Goal: Task Accomplishment & Management: Manage account settings

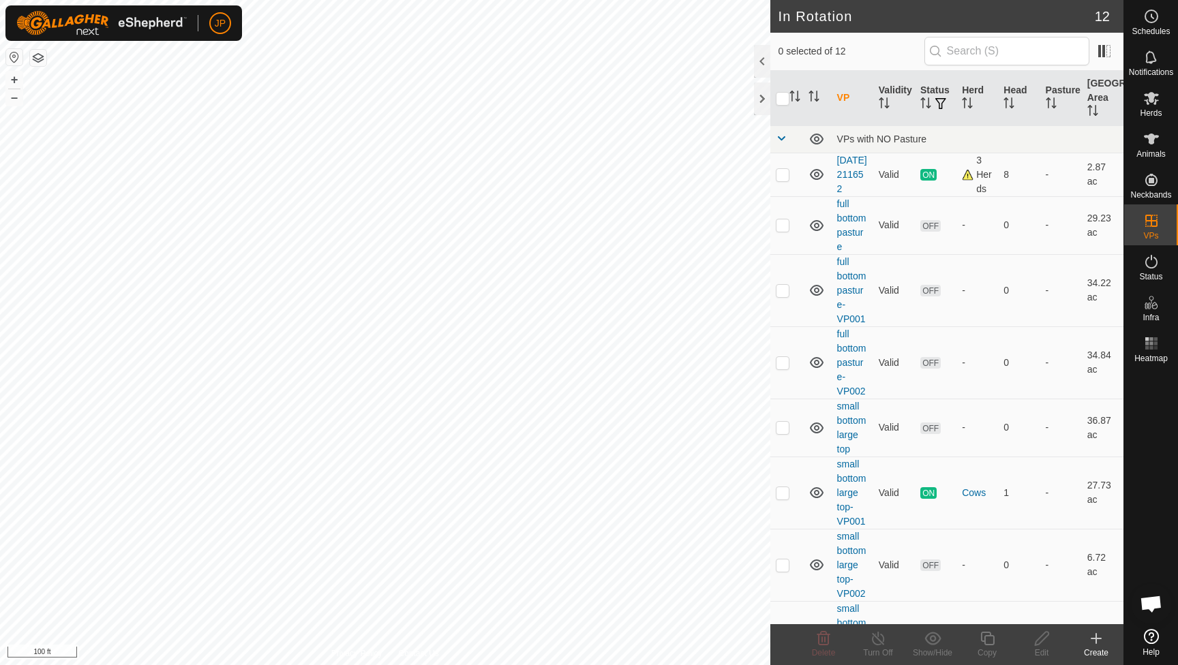
scroll to position [735, 0]
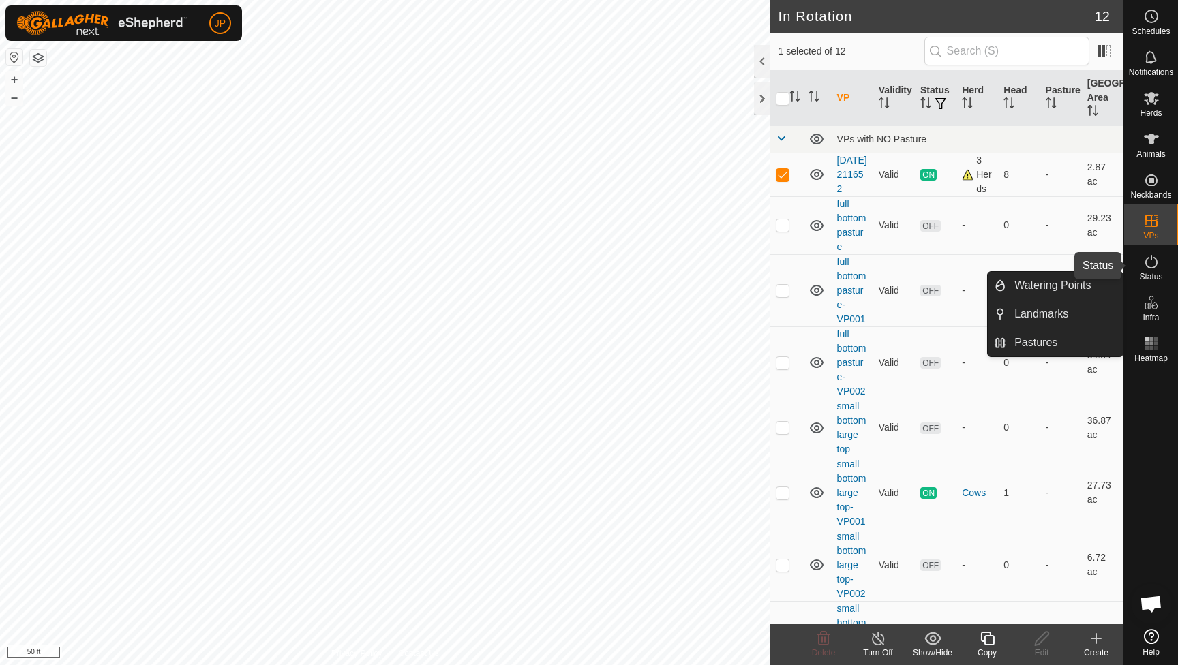
click at [1151, 268] on icon at bounding box center [1151, 262] width 16 height 16
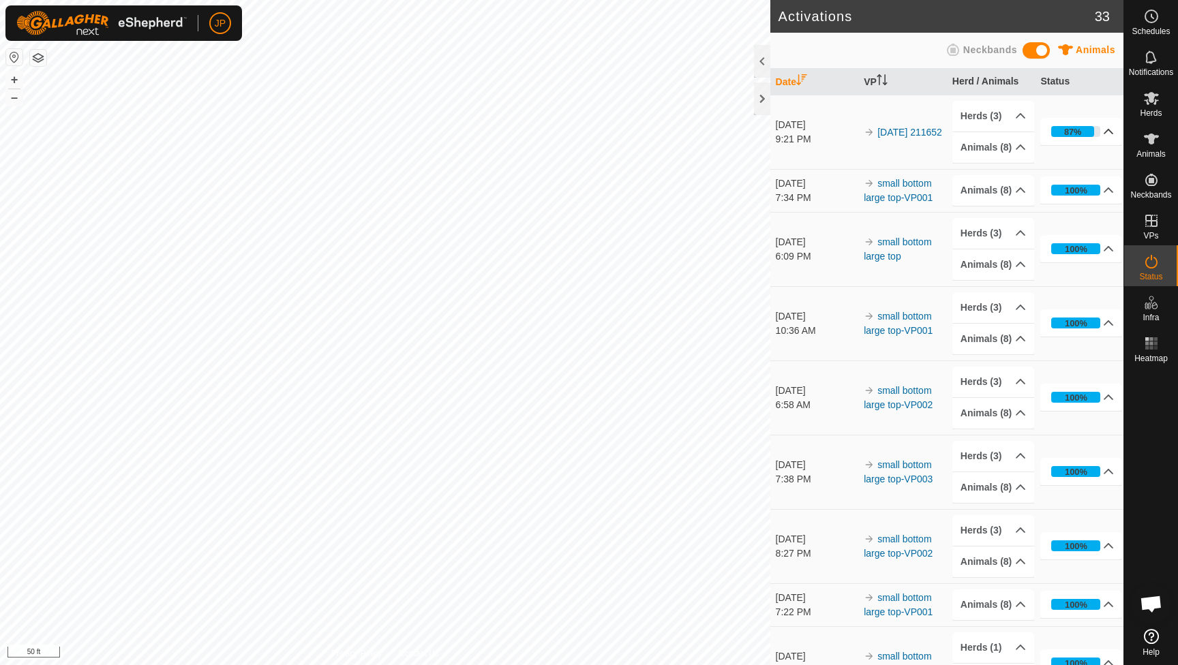
click at [1099, 135] on p-accordion-header "87%" at bounding box center [1081, 131] width 82 height 27
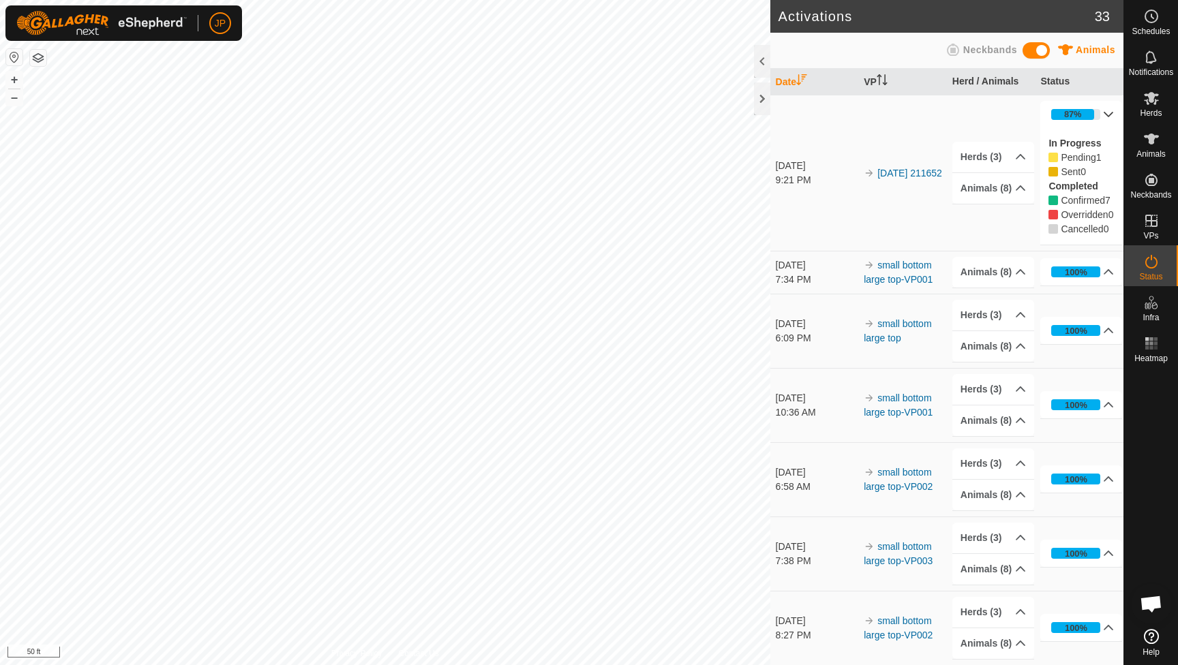
click at [1099, 117] on p-accordion-header "87%" at bounding box center [1081, 114] width 82 height 27
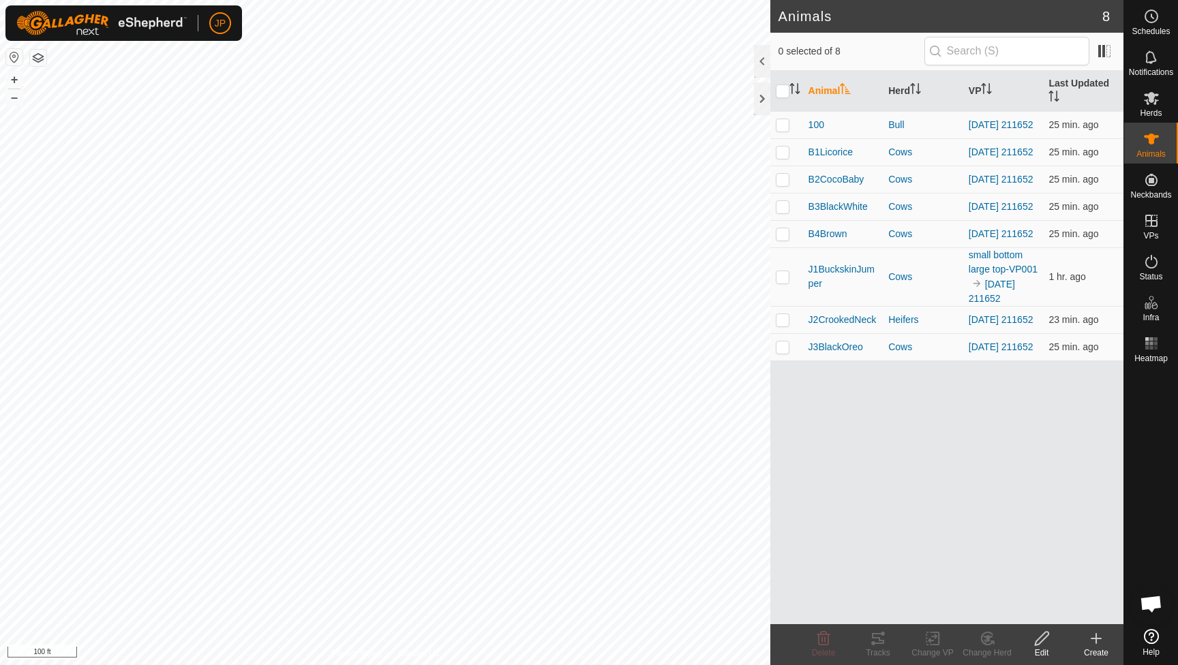
scroll to position [735, 0]
click at [1155, 259] on icon at bounding box center [1151, 262] width 12 height 14
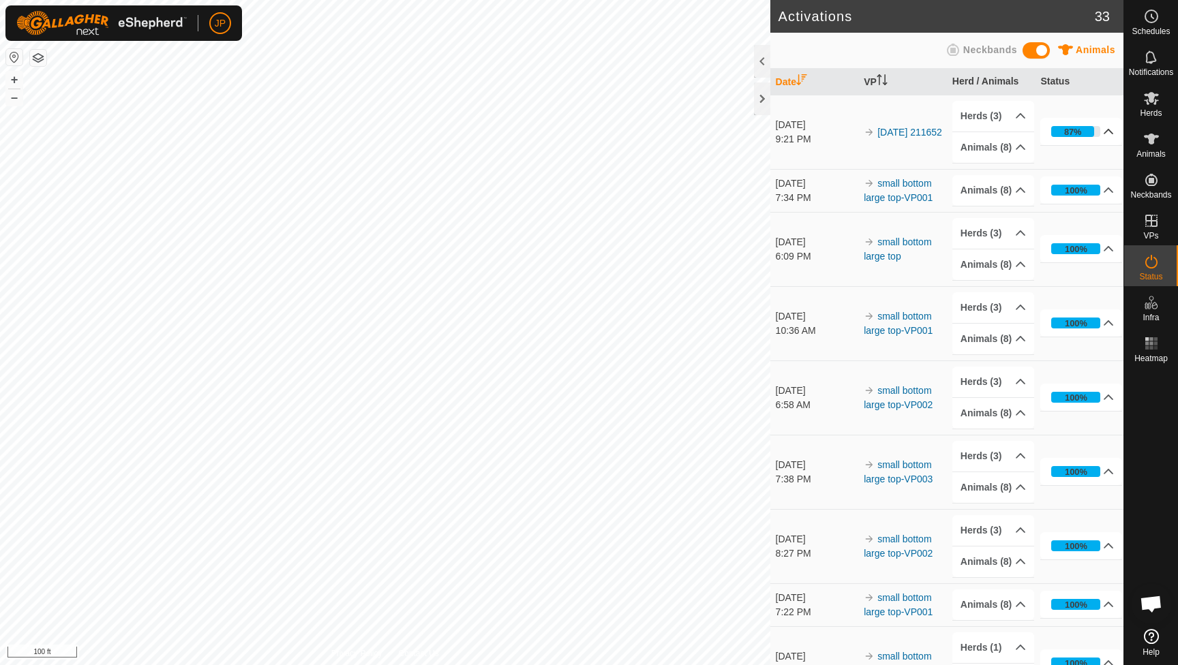
click at [1097, 129] on p-accordion-header "87%" at bounding box center [1081, 131] width 82 height 27
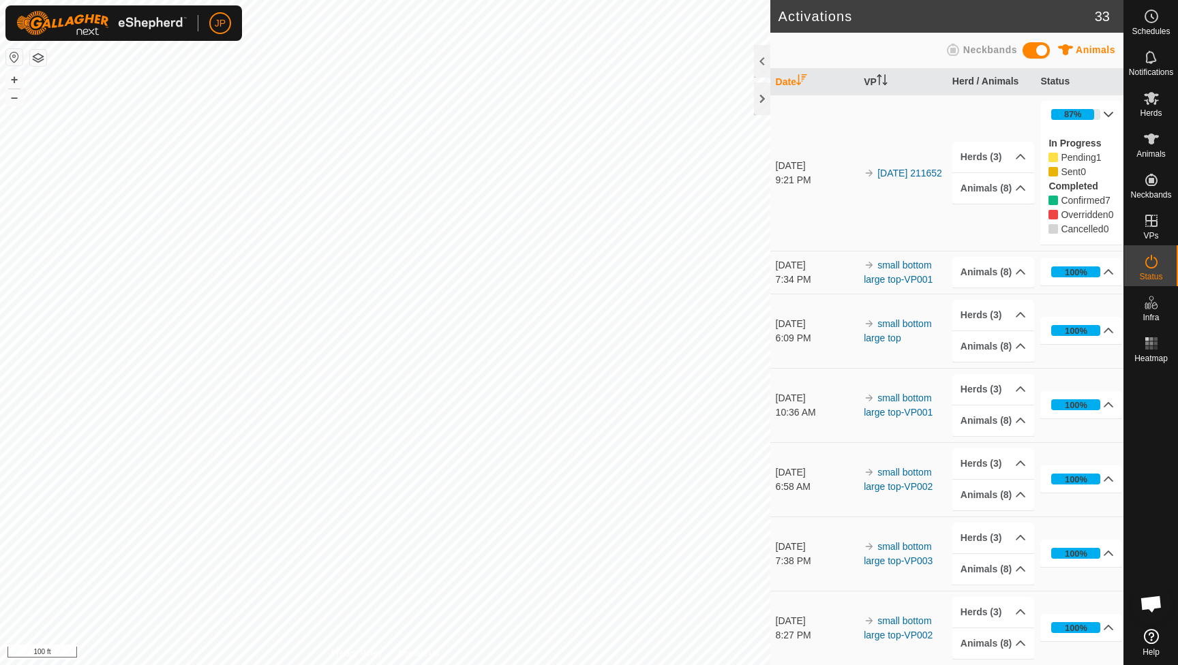
click at [1097, 129] on div "In Progress Pending 1 Sent 0 Completed Confirmed 7 Overridden 0 Cancelled 0" at bounding box center [1081, 186] width 82 height 117
click at [1098, 118] on p-accordion-header "87%" at bounding box center [1081, 114] width 82 height 27
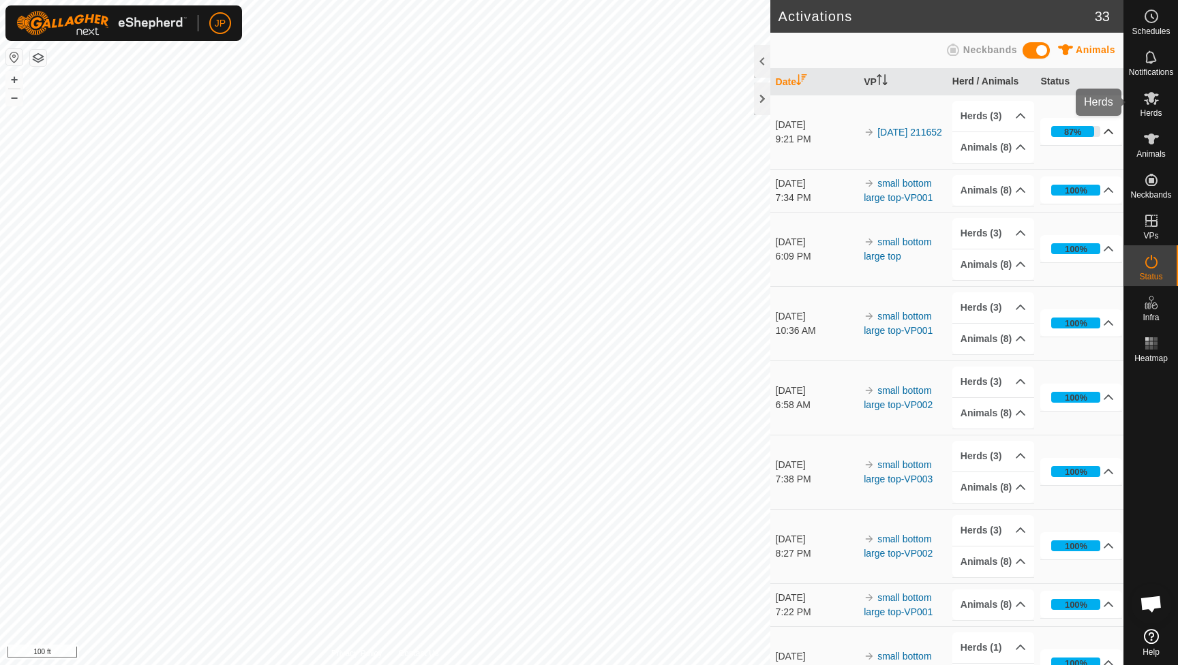
click at [1154, 100] on icon at bounding box center [1150, 98] width 15 height 13
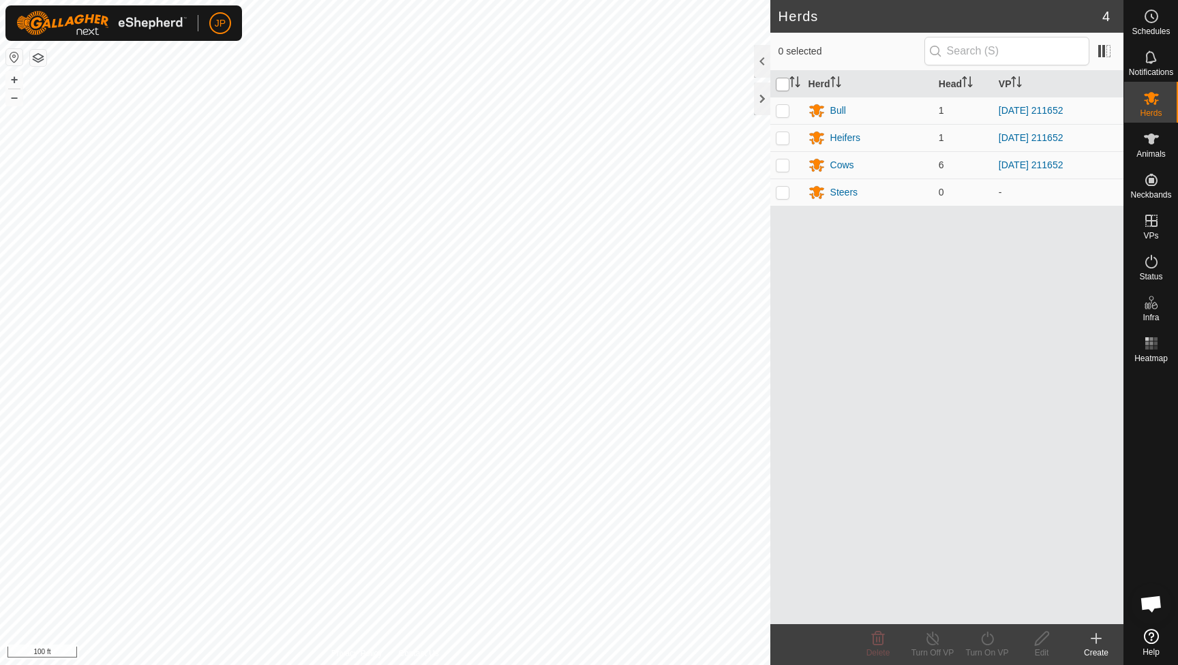
click at [786, 87] on input "checkbox" at bounding box center [782, 85] width 14 height 14
checkbox input "true"
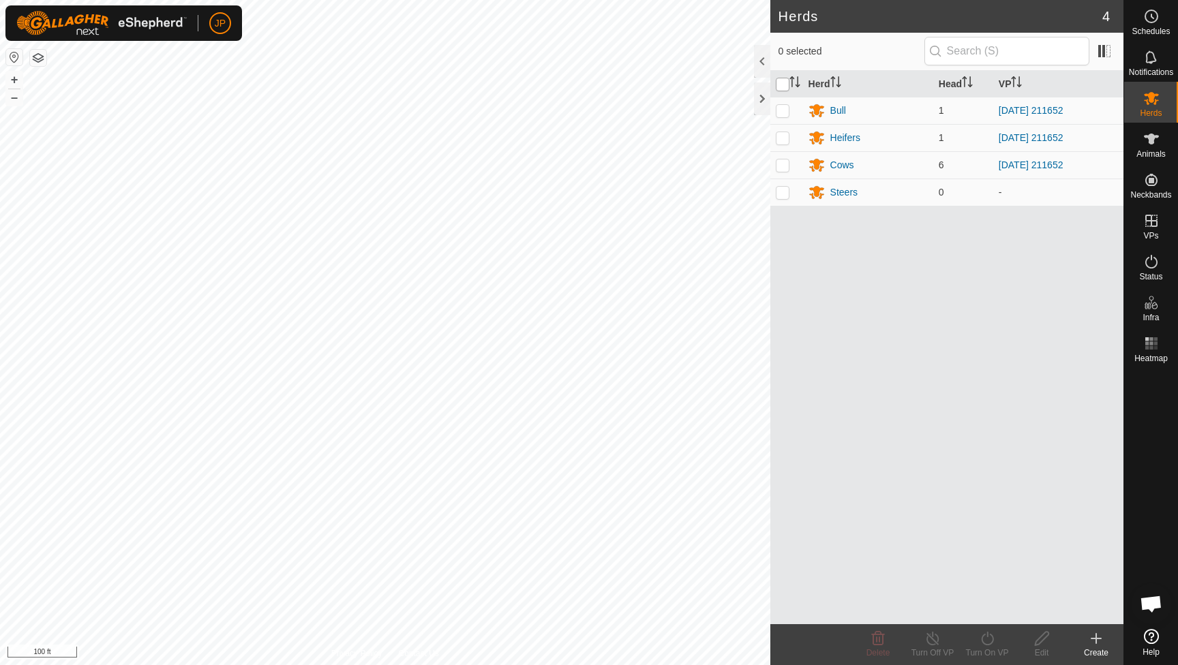
checkbox input "true"
click at [988, 634] on icon at bounding box center [987, 638] width 17 height 16
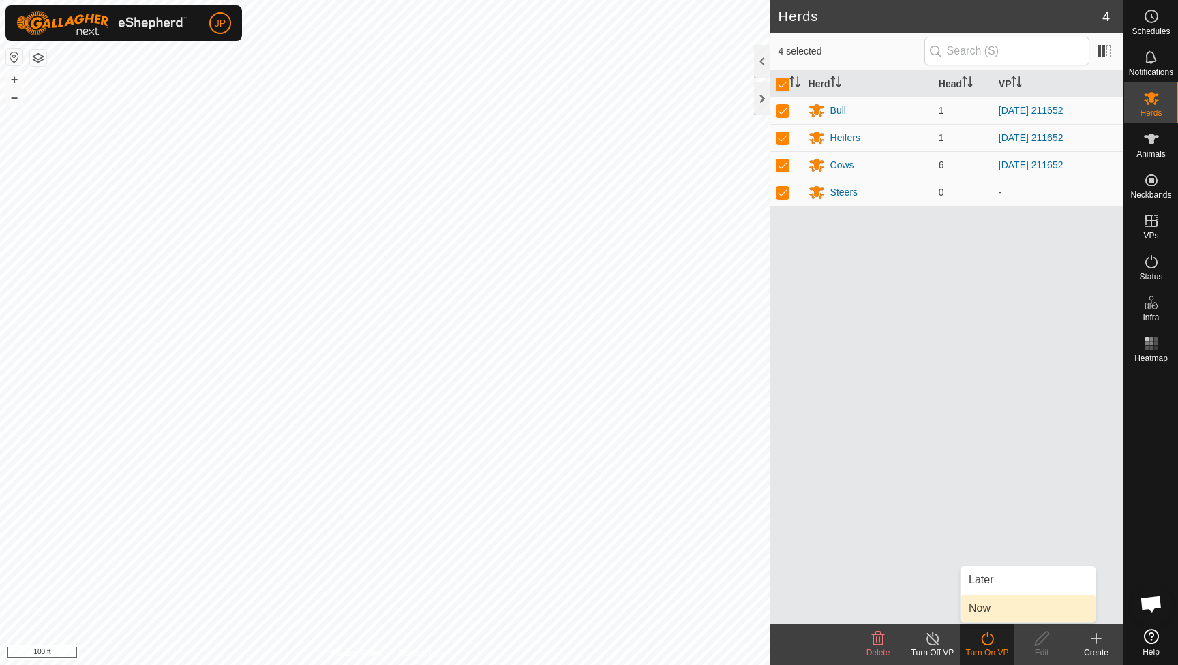
click at [991, 598] on link "Now" at bounding box center [1027, 608] width 135 height 27
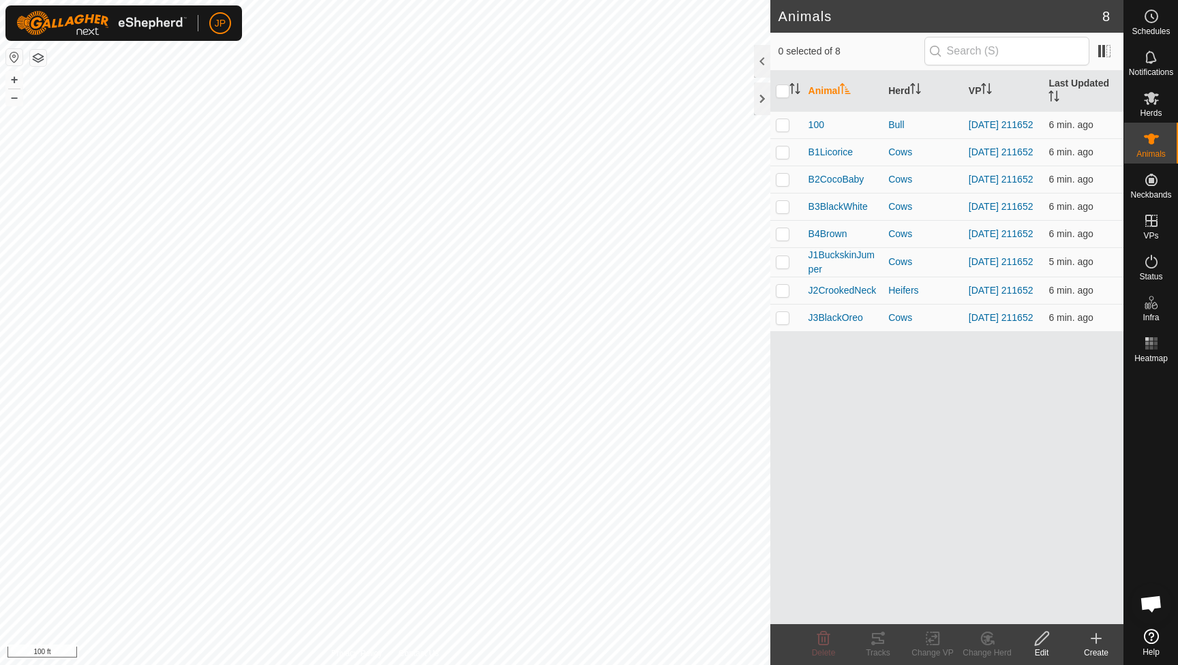
scroll to position [735, 0]
click at [1154, 219] on icon at bounding box center [1151, 221] width 16 height 16
click at [1087, 228] on link "In Rotation" at bounding box center [1064, 219] width 117 height 27
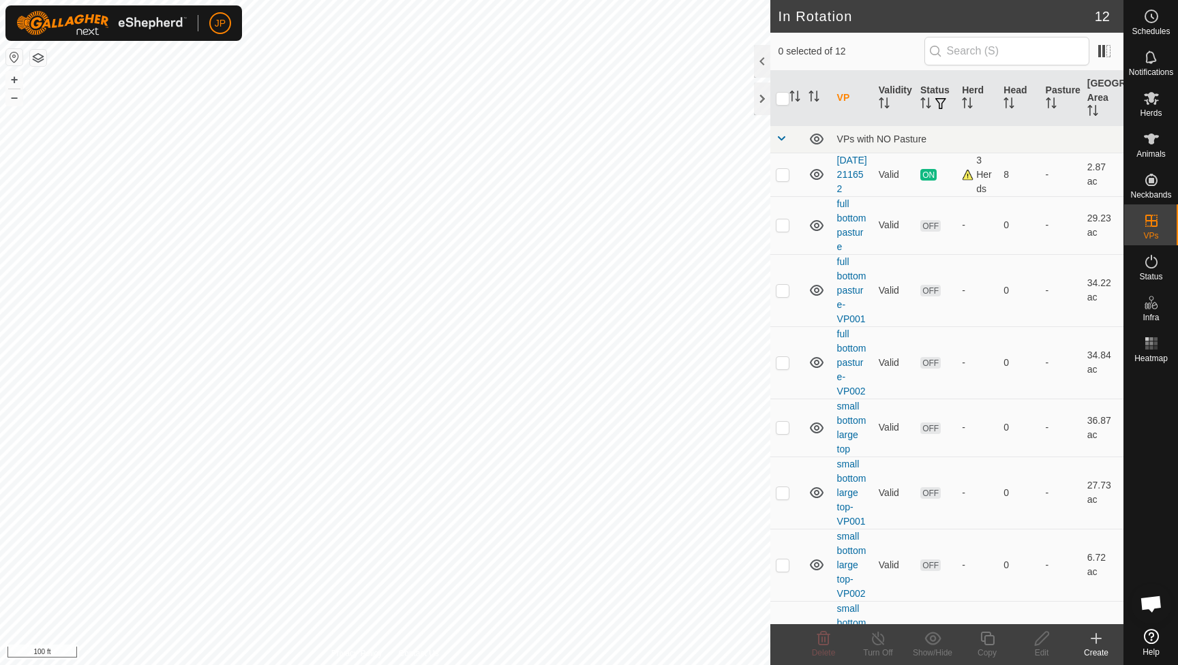
click at [1090, 639] on icon at bounding box center [1096, 638] width 16 height 16
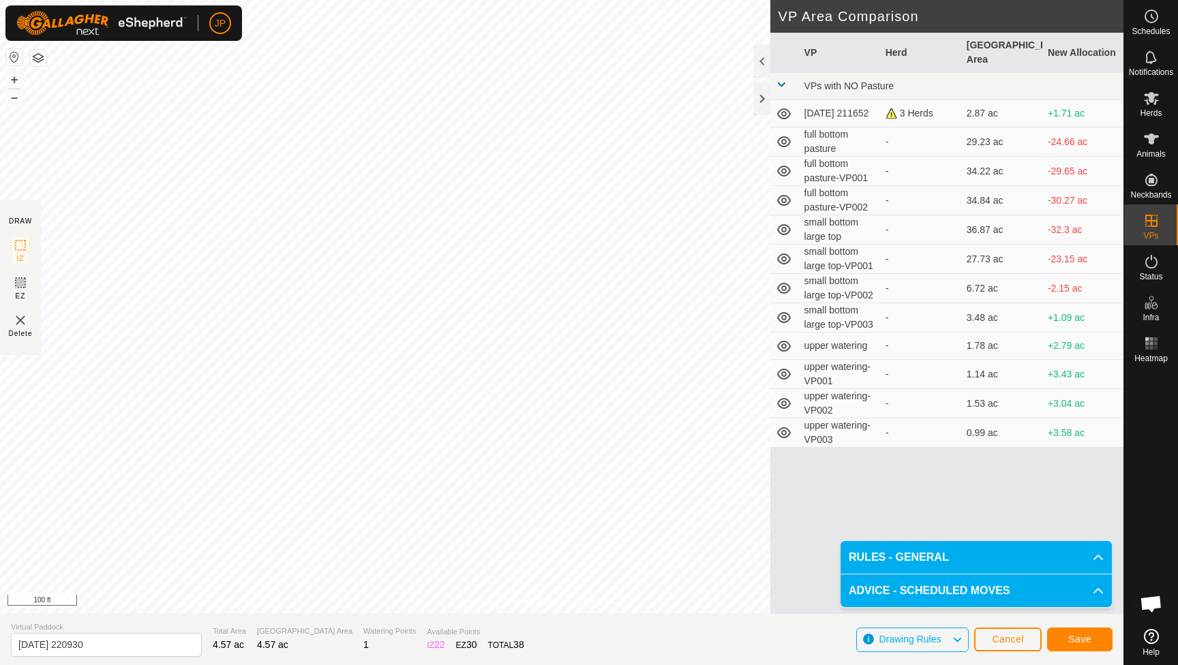
click at [1071, 636] on span "Save" at bounding box center [1079, 639] width 23 height 11
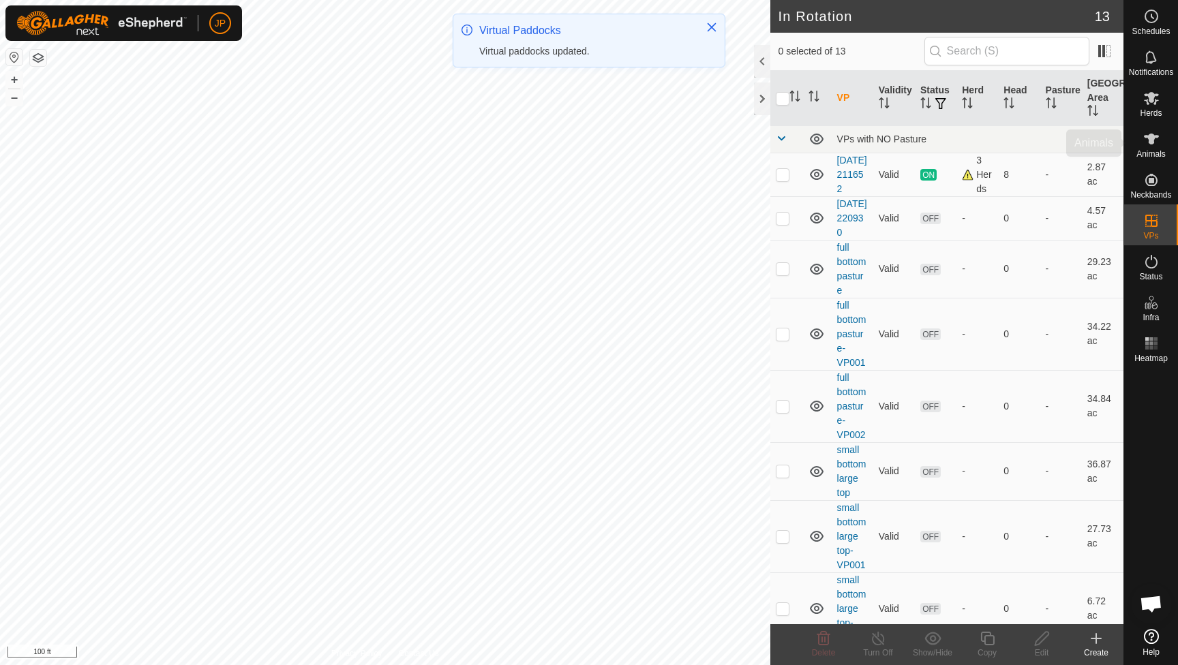
click at [1154, 109] on span "Herds" at bounding box center [1150, 113] width 22 height 8
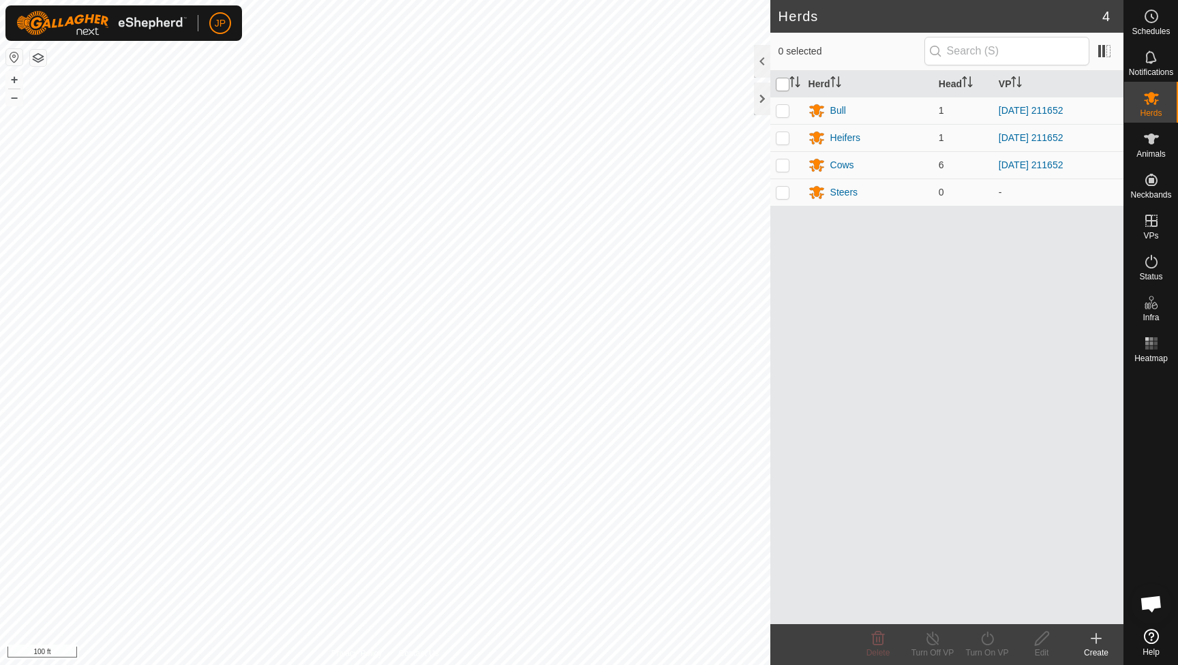
click at [785, 87] on input "checkbox" at bounding box center [782, 85] width 14 height 14
checkbox input "true"
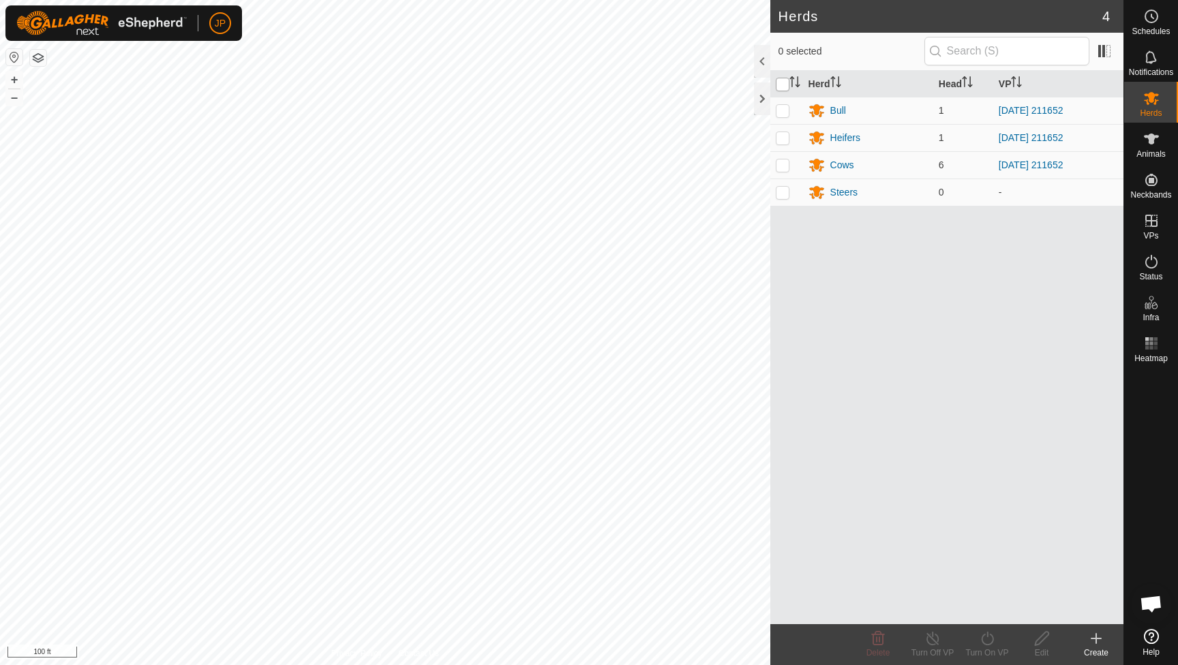
checkbox input "true"
click at [982, 642] on icon at bounding box center [987, 639] width 12 height 14
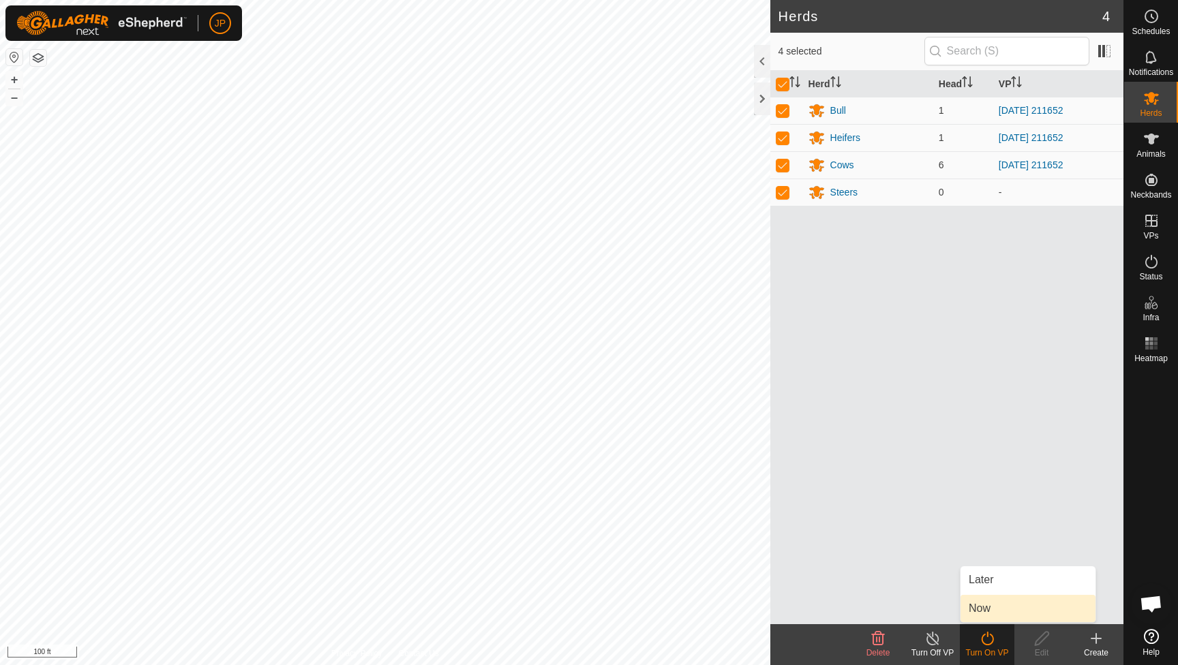
click at [994, 608] on link "Now" at bounding box center [1027, 608] width 135 height 27
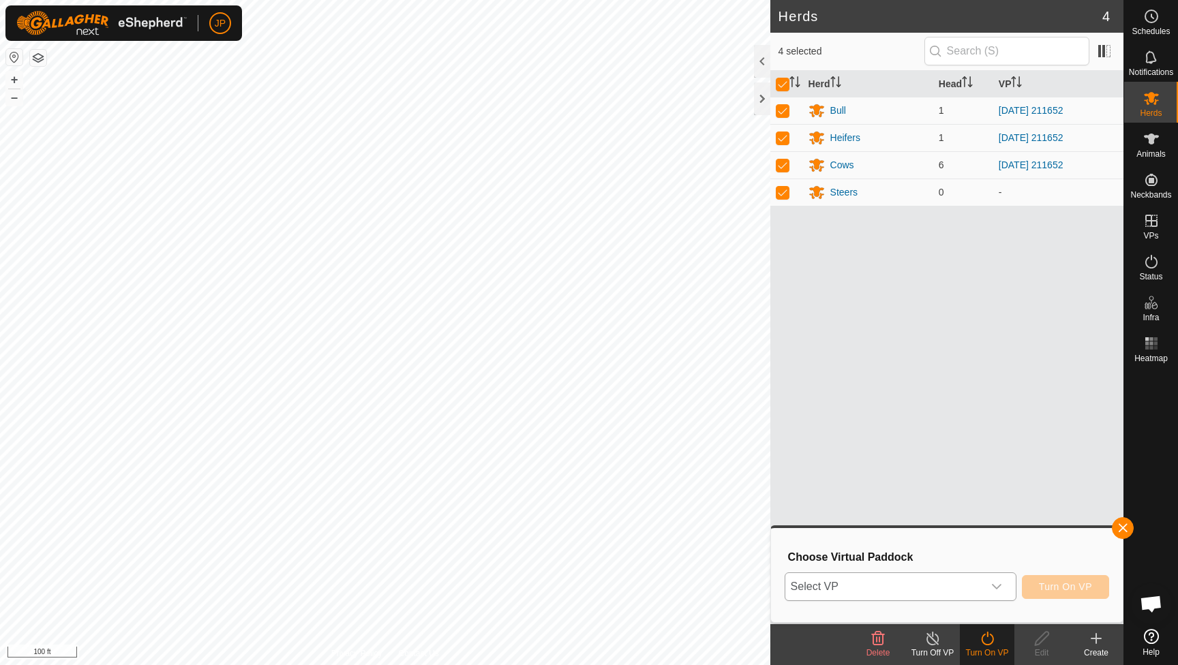
click at [985, 586] on div "dropdown trigger" at bounding box center [996, 586] width 27 height 27
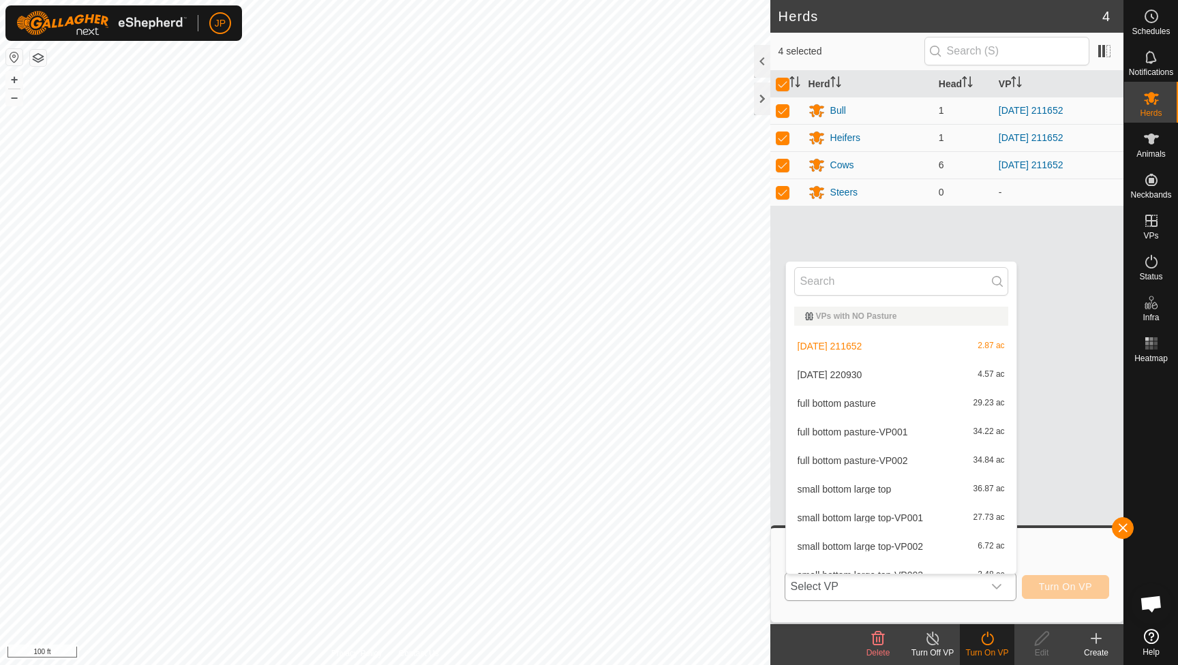
click at [897, 373] on li "2025-09-10 220930 4.57 ac" at bounding box center [901, 374] width 230 height 27
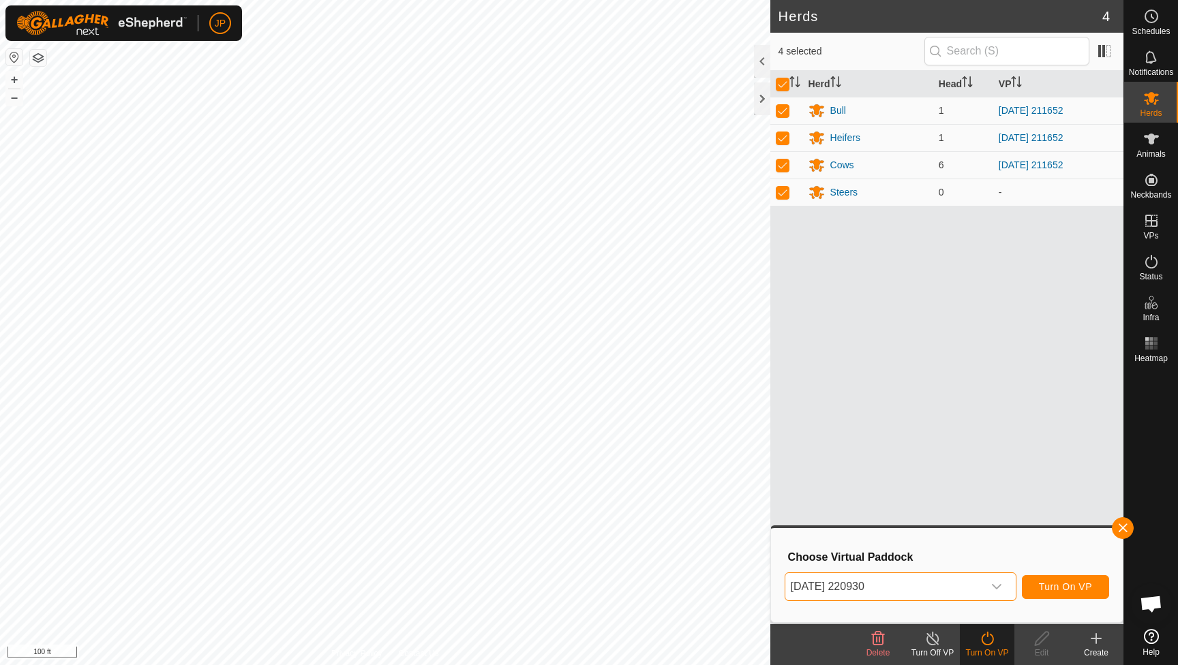
click at [1082, 585] on span "Turn On VP" at bounding box center [1065, 586] width 53 height 11
